Goal: Task Accomplishment & Management: Manage account settings

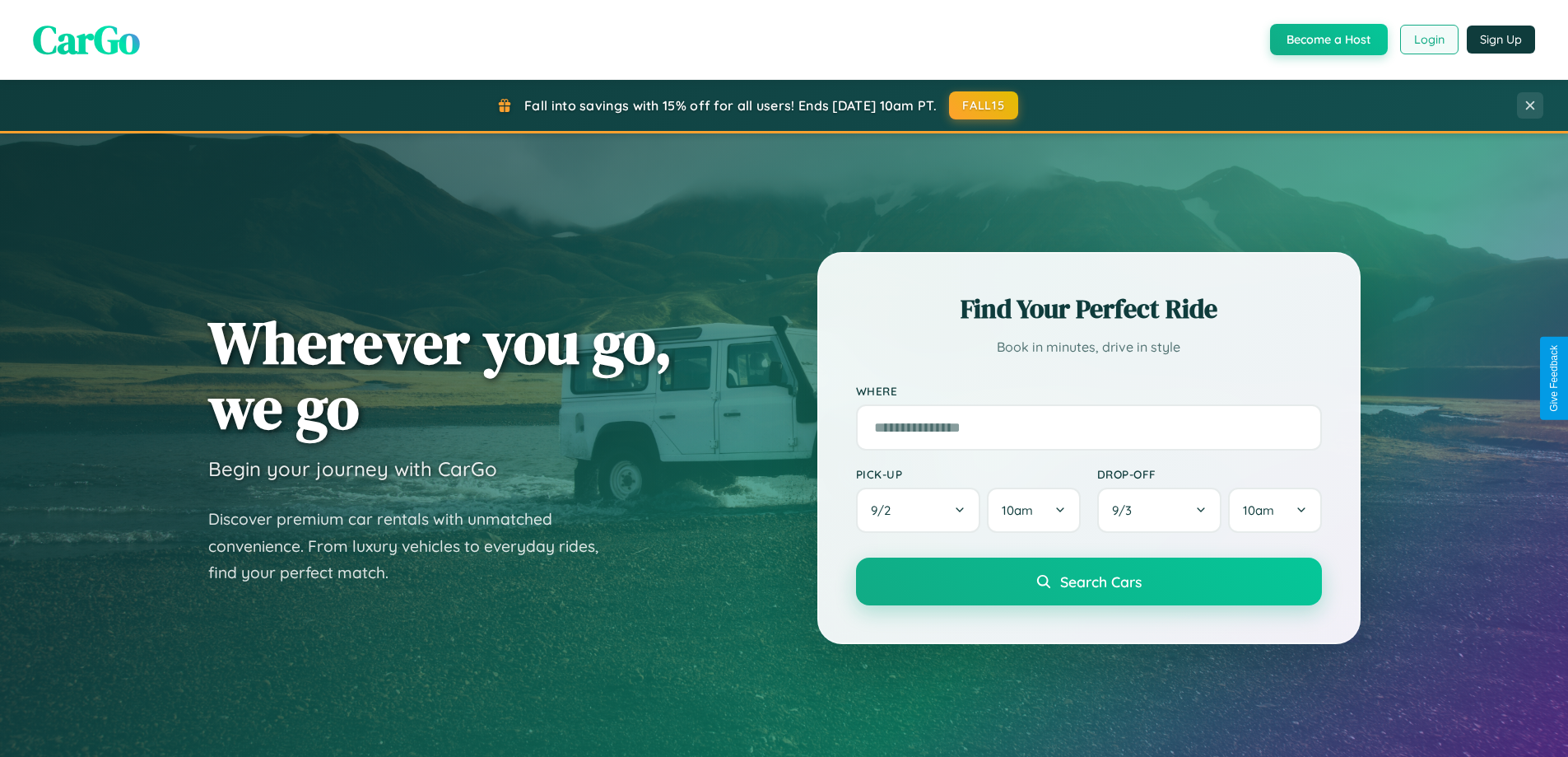
click at [1429, 39] on button "Login" at bounding box center [1430, 39] width 59 height 29
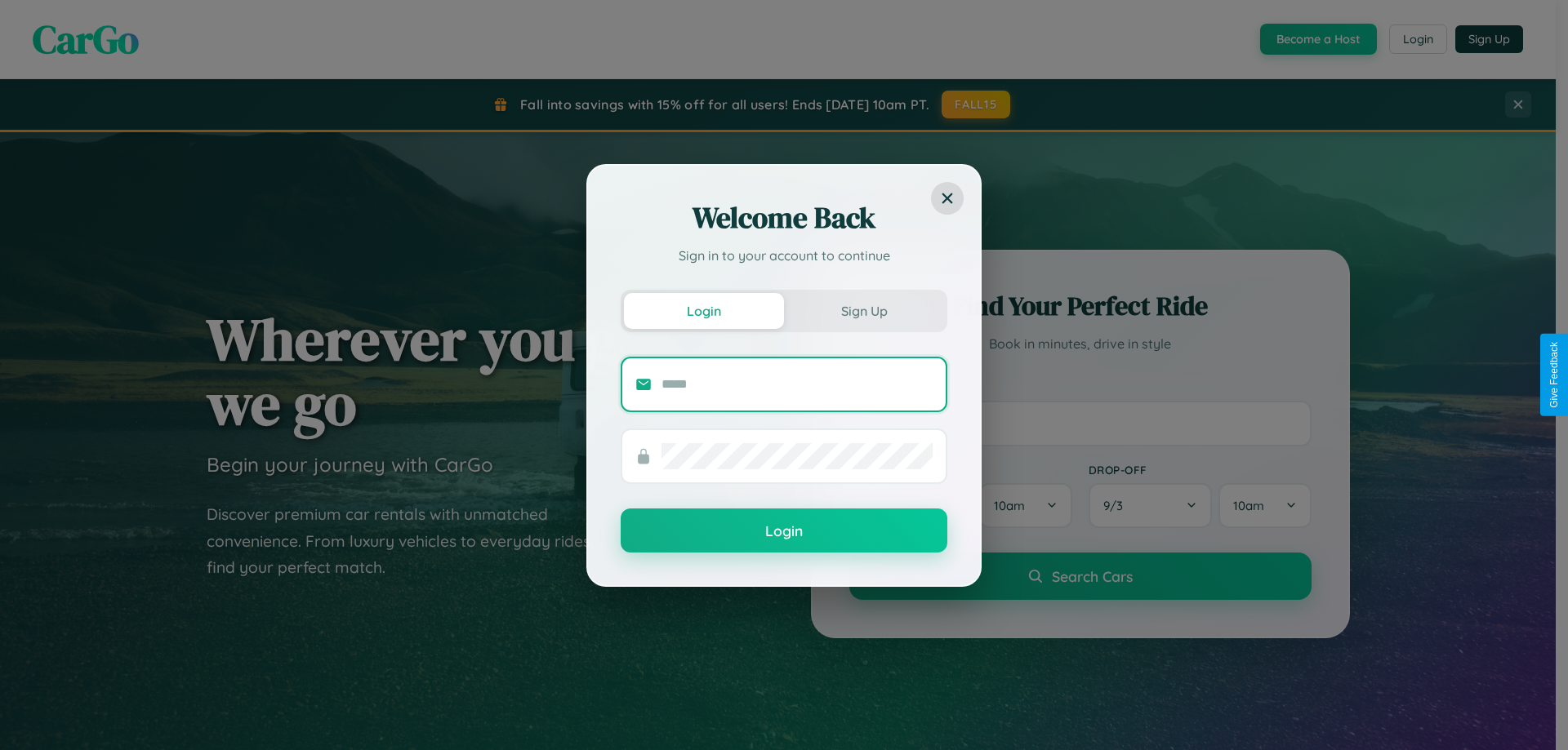
click at [797, 384] on input "text" at bounding box center [797, 384] width 271 height 26
type input "**********"
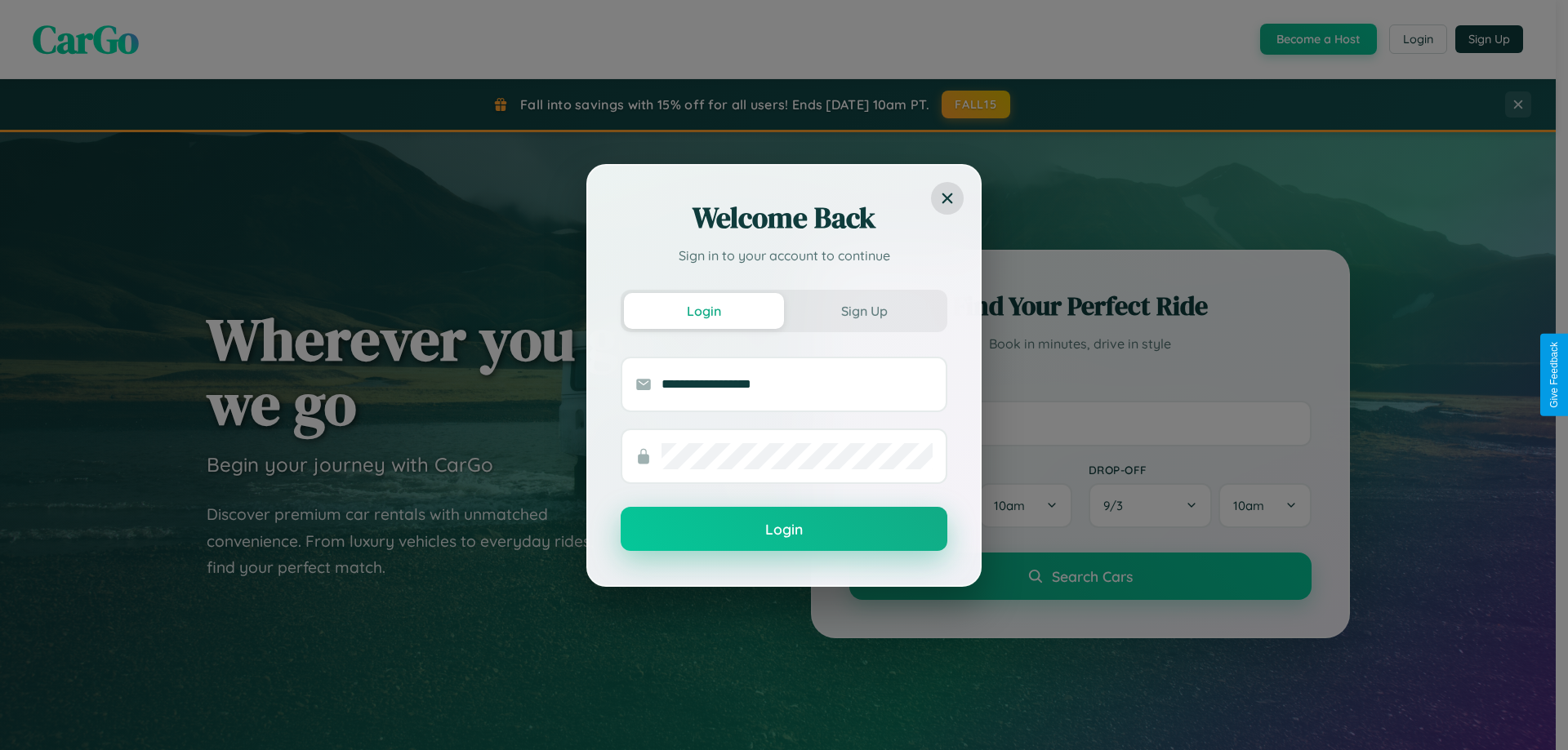
click at [784, 529] on button "Login" at bounding box center [784, 528] width 327 height 44
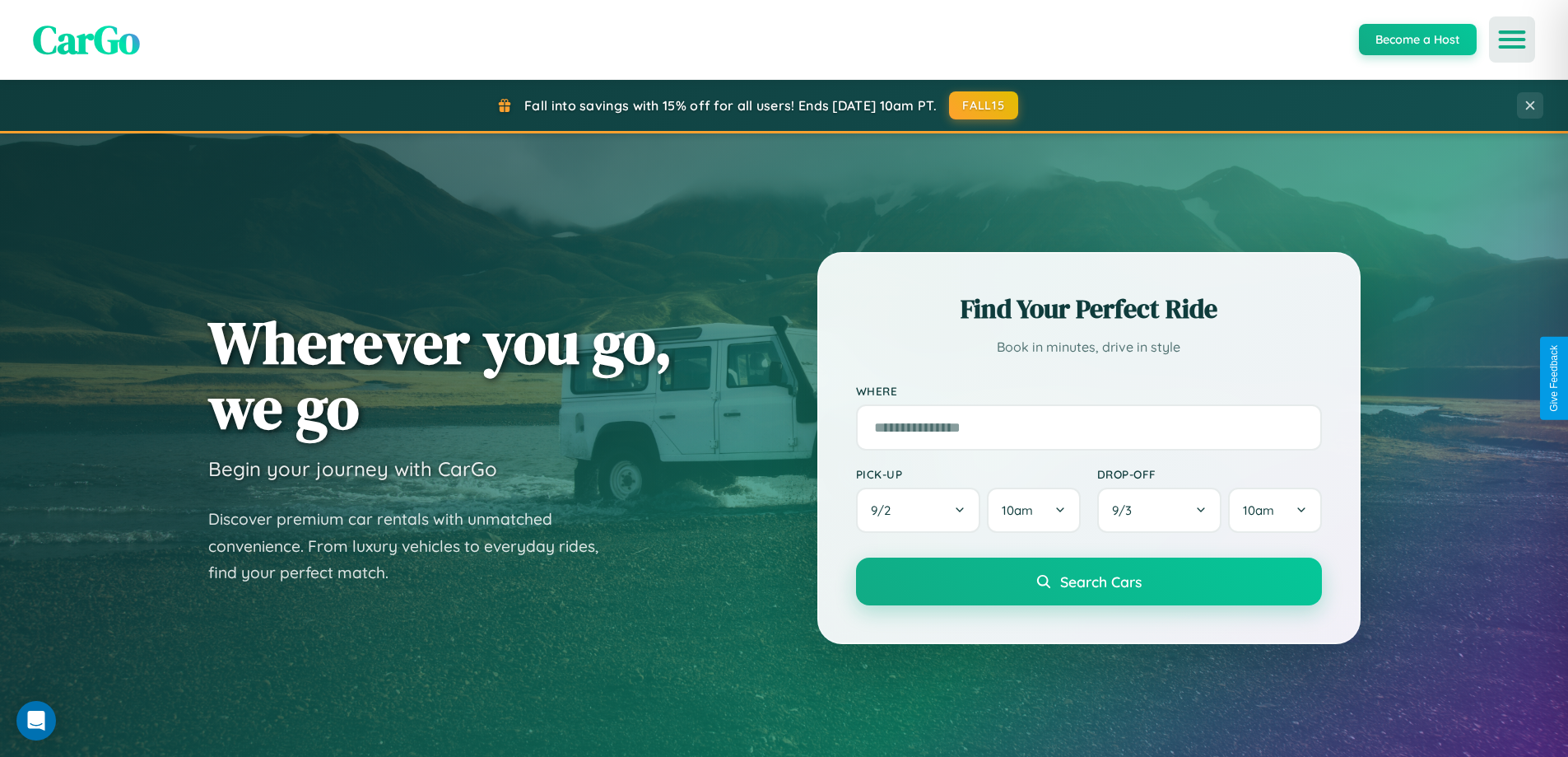
click at [1512, 39] on icon "Open menu" at bounding box center [1513, 39] width 24 height 15
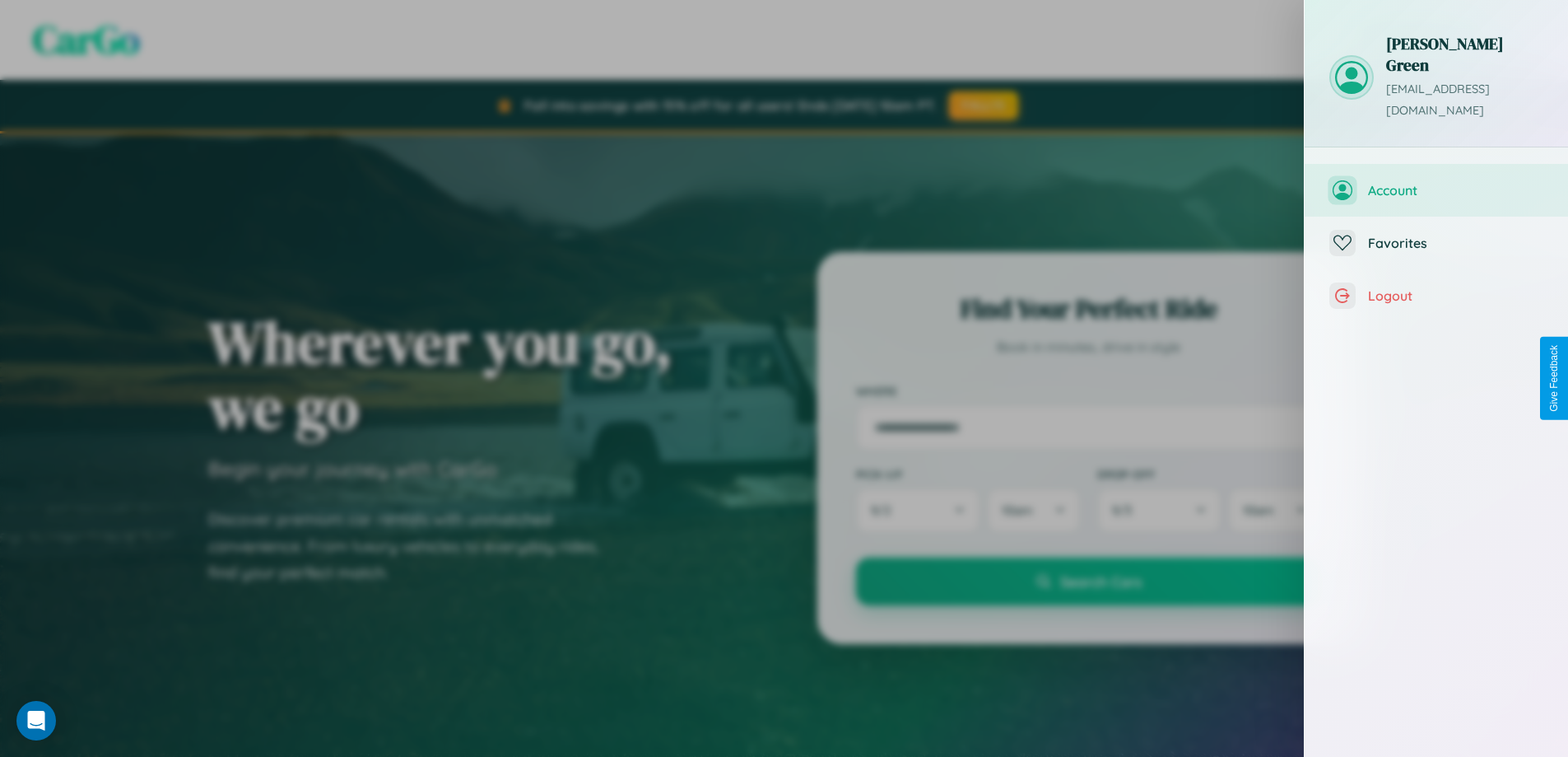
click at [1437, 182] on span "Account" at bounding box center [1455, 190] width 175 height 17
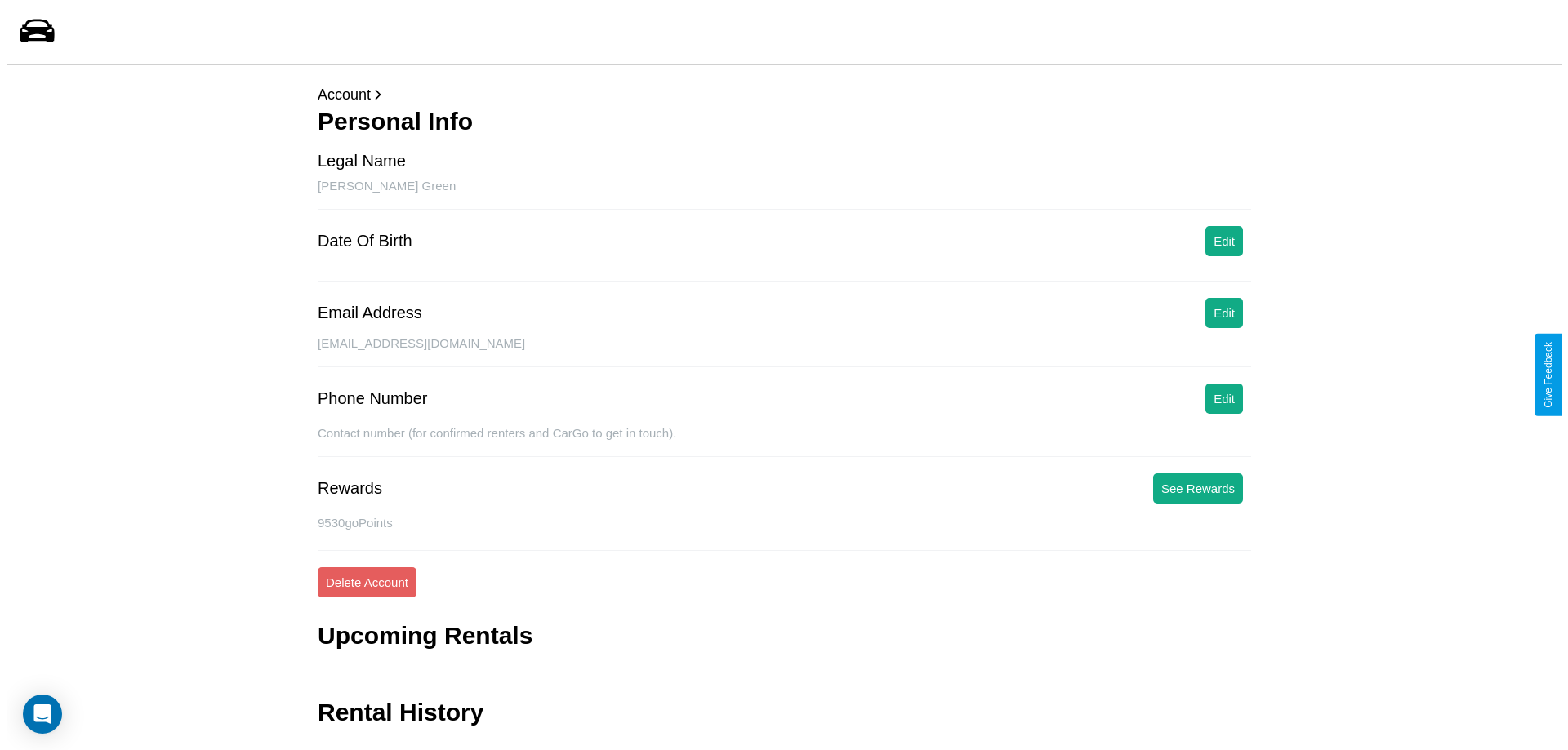
scroll to position [39, 0]
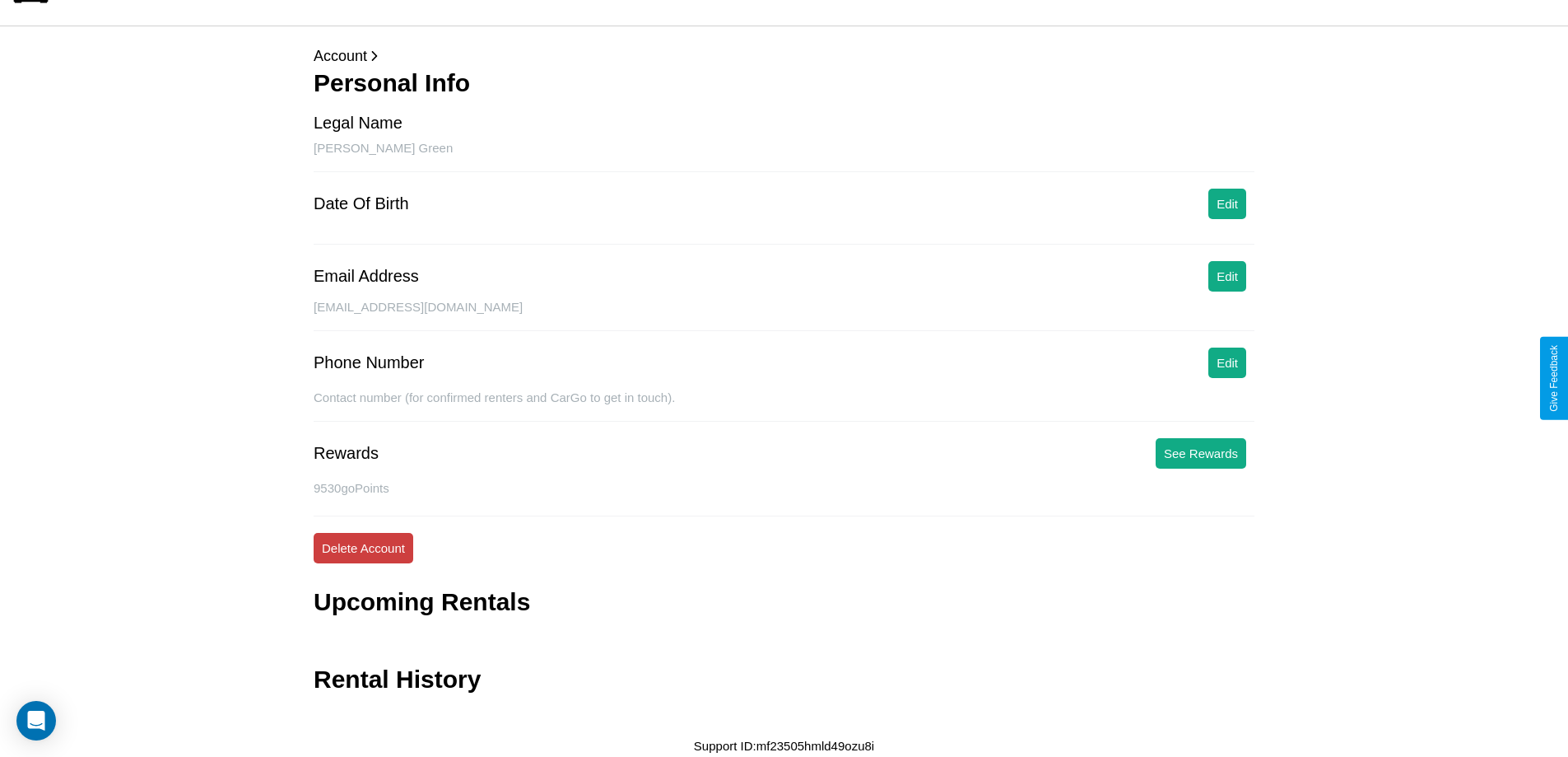
click at [364, 548] on button "Delete Account" at bounding box center [364, 548] width 100 height 30
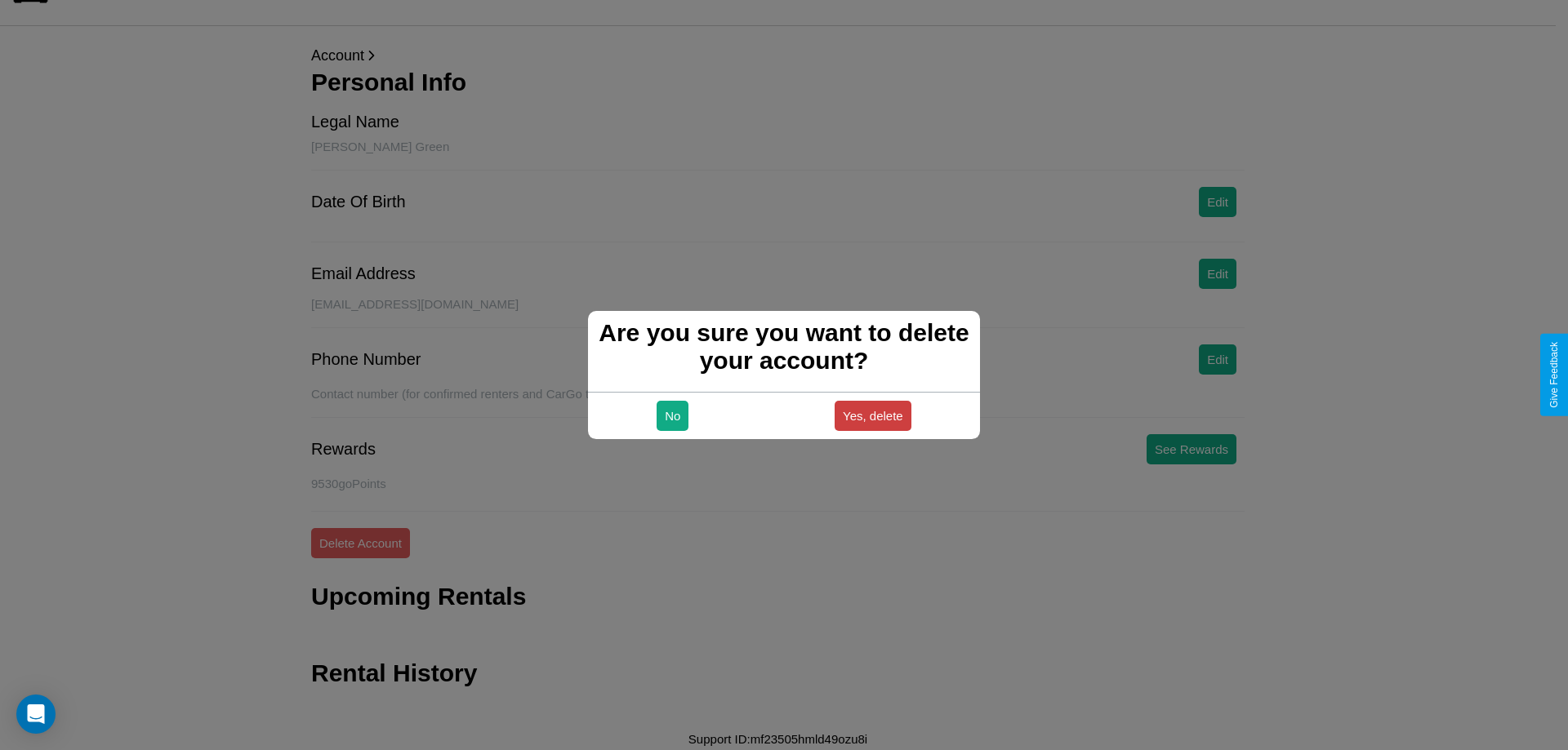
click at [872, 416] on button "Yes, delete" at bounding box center [873, 416] width 77 height 30
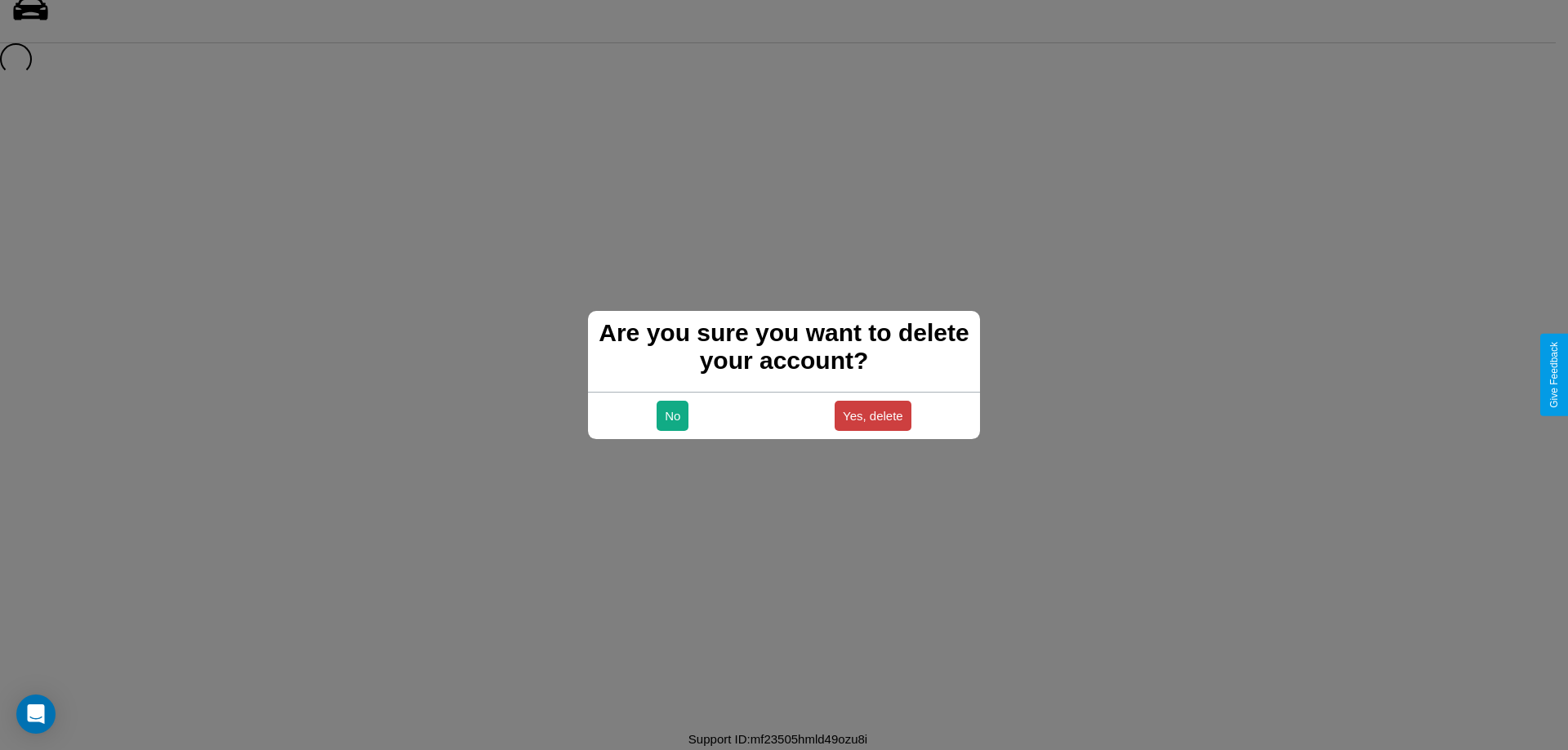
scroll to position [22, 0]
